Goal: Task Accomplishment & Management: Manage account settings

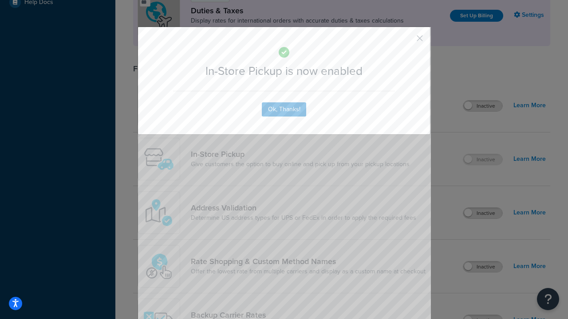
click at [406, 40] on button "button" at bounding box center [406, 41] width 2 height 2
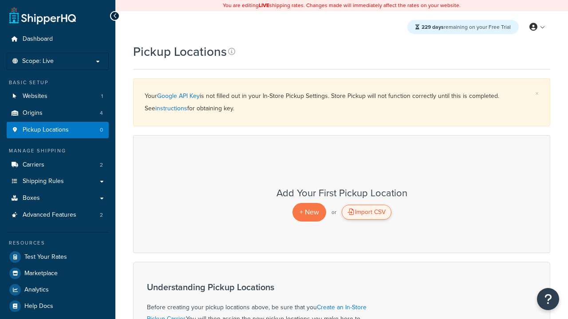
click at [366, 212] on div "Import CSV" at bounding box center [367, 212] width 50 height 15
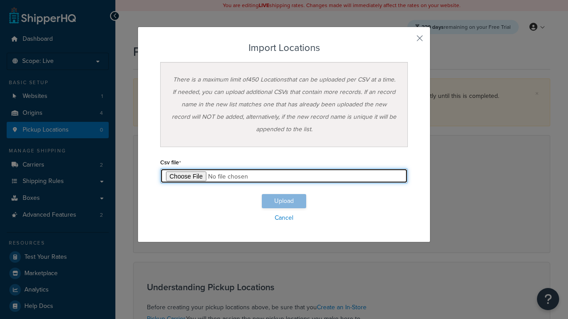
click at [284, 176] on input "file" at bounding box center [284, 176] width 248 height 15
type input "C:\fakepath\importLocationsFailure.csv"
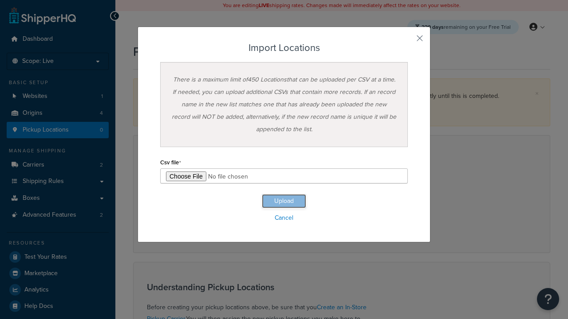
click at [284, 201] on button "Upload" at bounding box center [284, 201] width 44 height 14
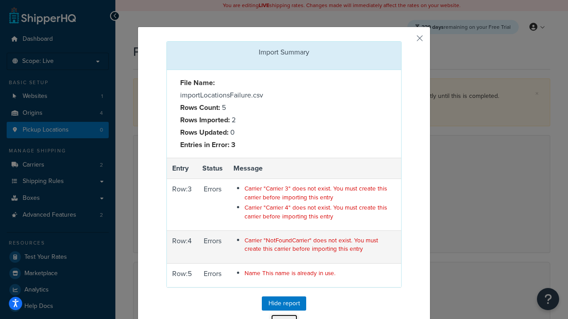
click at [284, 315] on button "Close" at bounding box center [284, 322] width 27 height 15
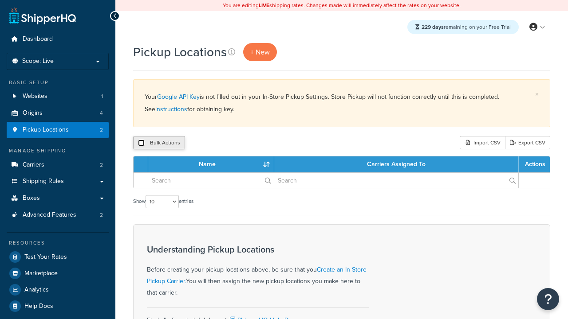
click at [141, 143] on input "checkbox" at bounding box center [141, 143] width 7 height 7
checkbox input "true"
click at [0, 0] on button "Delete" at bounding box center [0, 0] width 0 height 0
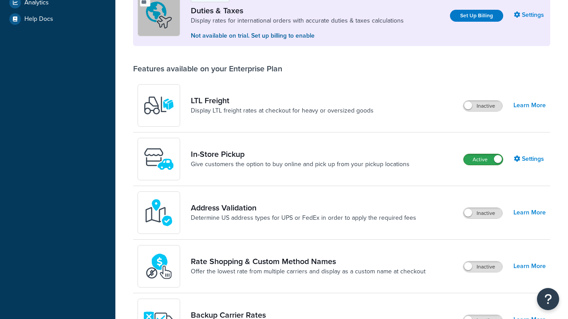
scroll to position [271, 0]
